Goal: Leave review/rating: Share an evaluation or opinion about a product, service, or content

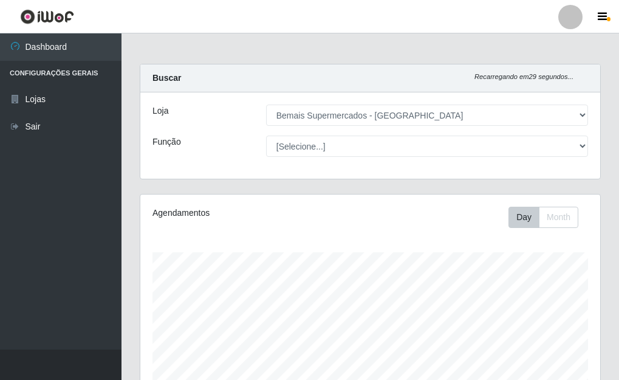
select select "249"
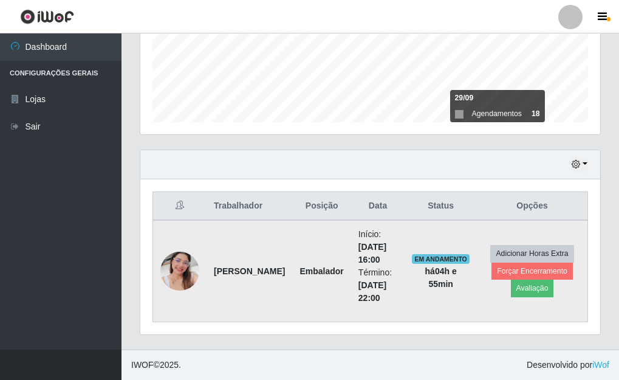
scroll to position [252, 460]
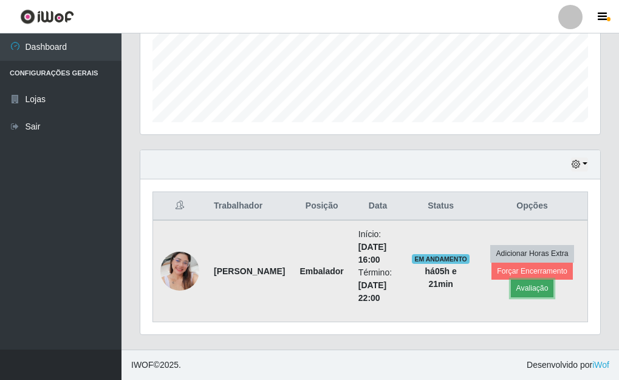
click at [532, 290] on button "Avaliação" at bounding box center [532, 288] width 43 height 17
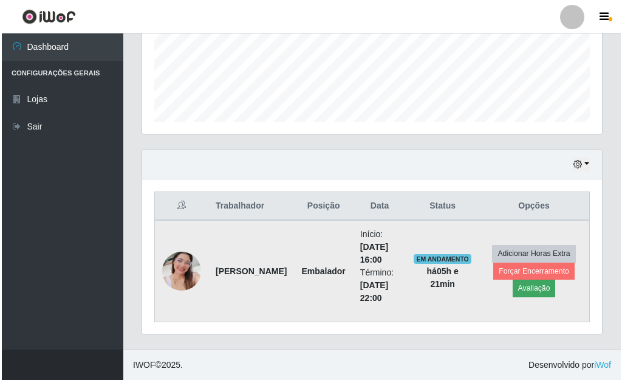
scroll to position [252, 453]
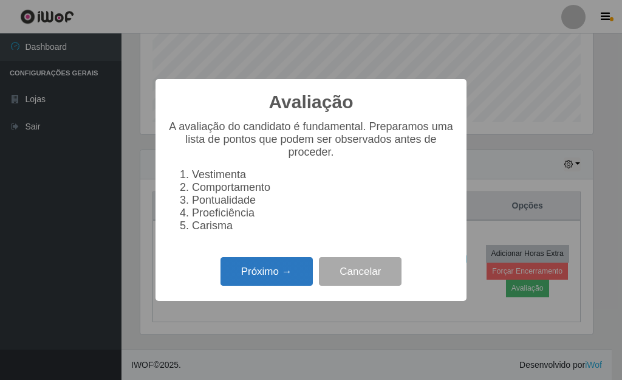
click at [276, 278] on button "Próximo →" at bounding box center [267, 271] width 92 height 29
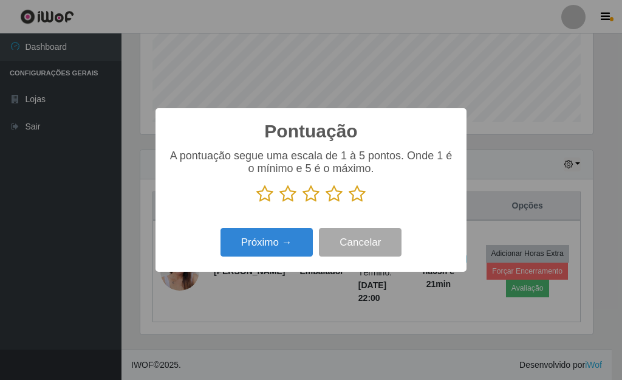
click at [356, 203] on icon at bounding box center [357, 194] width 17 height 18
click at [349, 203] on input "radio" at bounding box center [349, 203] width 0 height 0
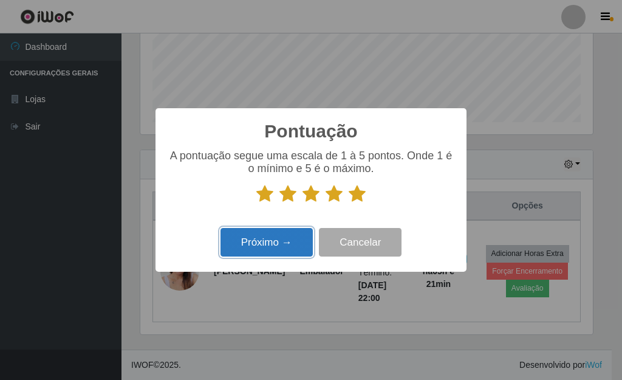
click at [270, 244] on button "Próximo →" at bounding box center [267, 242] width 92 height 29
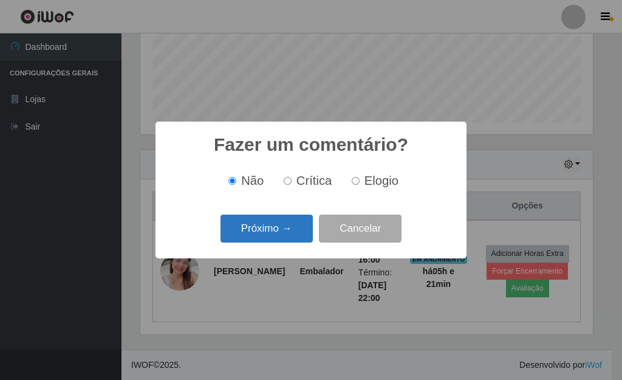
click at [271, 241] on button "Próximo →" at bounding box center [267, 229] width 92 height 29
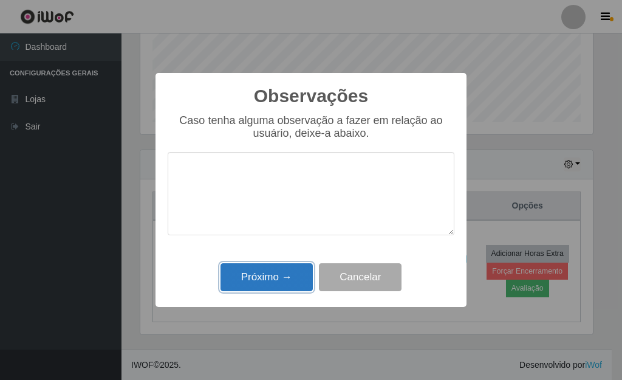
click at [280, 273] on button "Próximo →" at bounding box center [267, 277] width 92 height 29
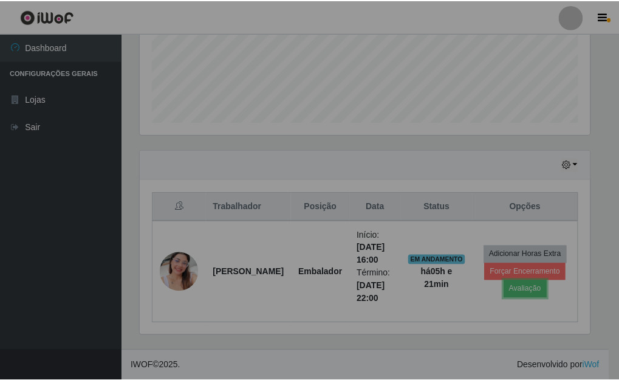
scroll to position [252, 460]
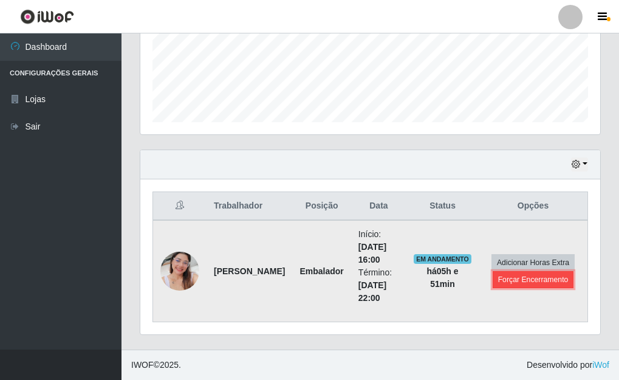
click at [536, 281] on button "Forçar Encerramento" at bounding box center [533, 279] width 81 height 17
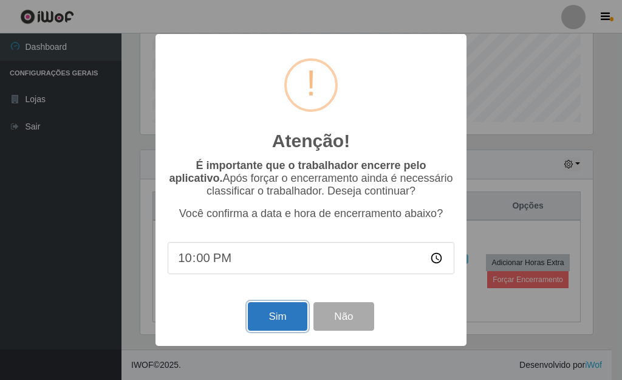
click at [286, 317] on button "Sim" at bounding box center [277, 316] width 59 height 29
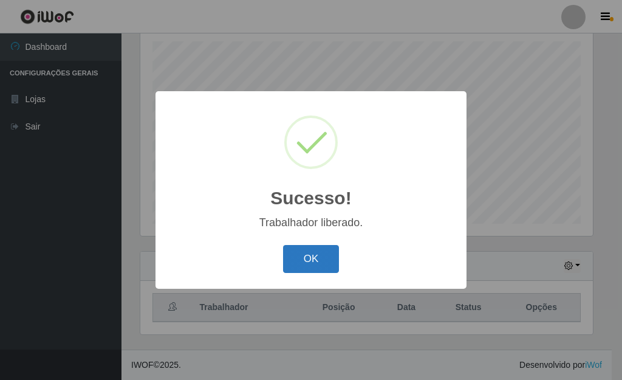
click at [318, 253] on button "OK" at bounding box center [311, 259] width 57 height 29
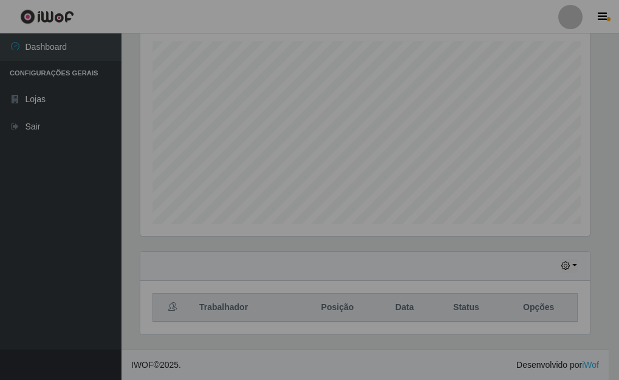
scroll to position [252, 460]
